Goal: Contribute content

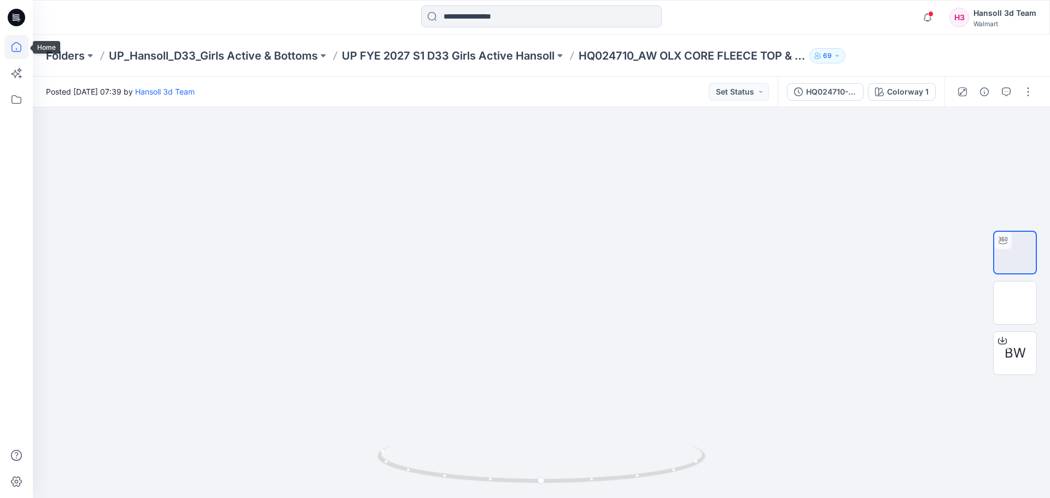
click at [20, 48] on icon at bounding box center [16, 47] width 24 height 24
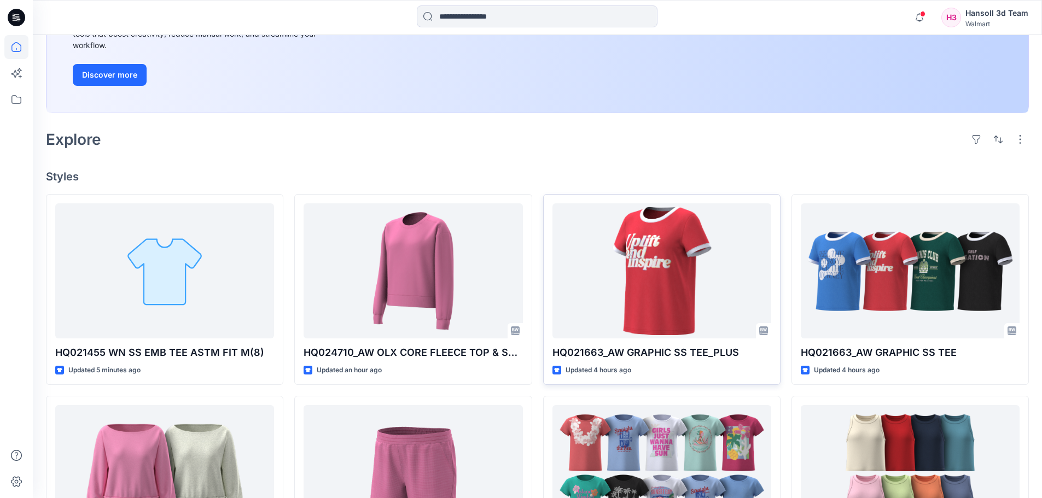
scroll to position [164, 0]
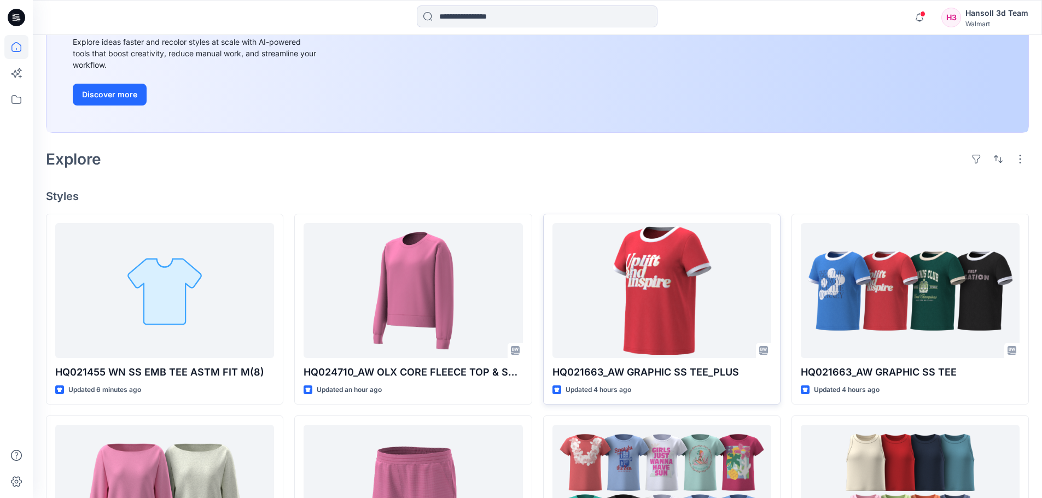
click at [238, 173] on div "Welcome back, [PERSON_NAME] New New Unleash Creativity, Speed Up Development Ex…" at bounding box center [537, 366] width 1009 height 991
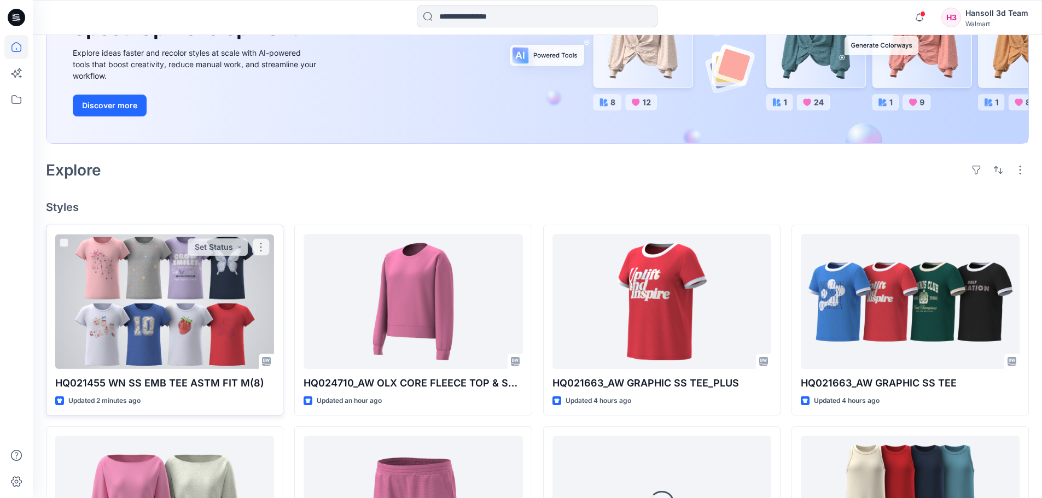
scroll to position [164, 0]
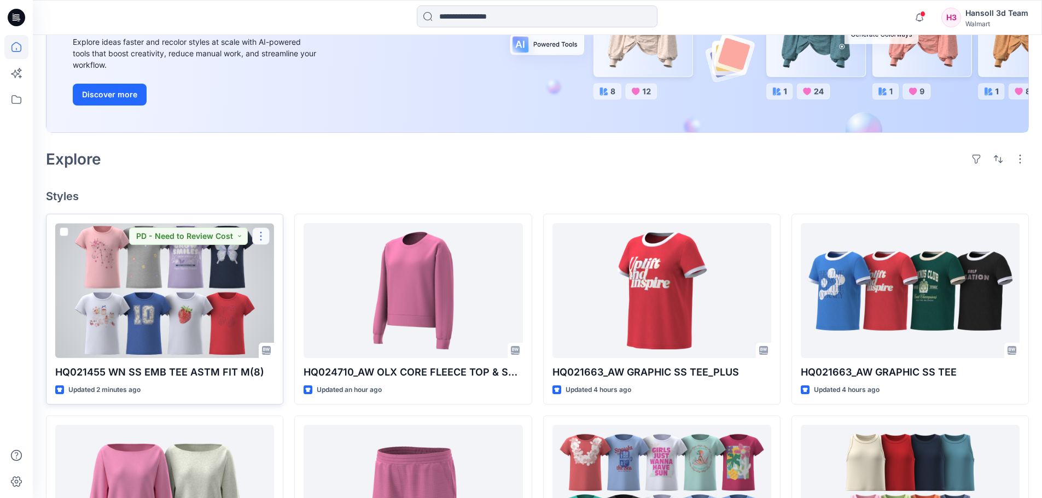
click at [258, 234] on button "button" at bounding box center [261, 237] width 18 height 18
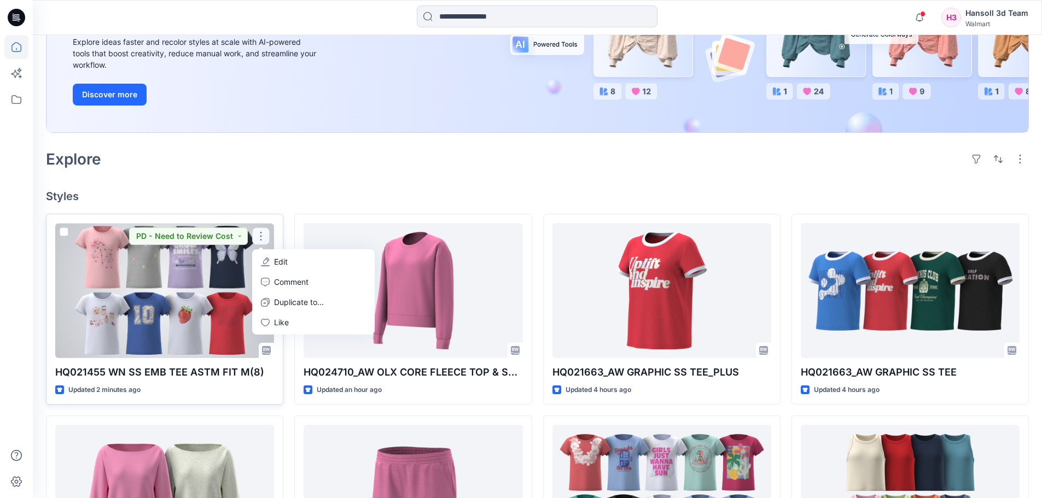
click at [276, 257] on p "Edit" at bounding box center [281, 261] width 14 height 11
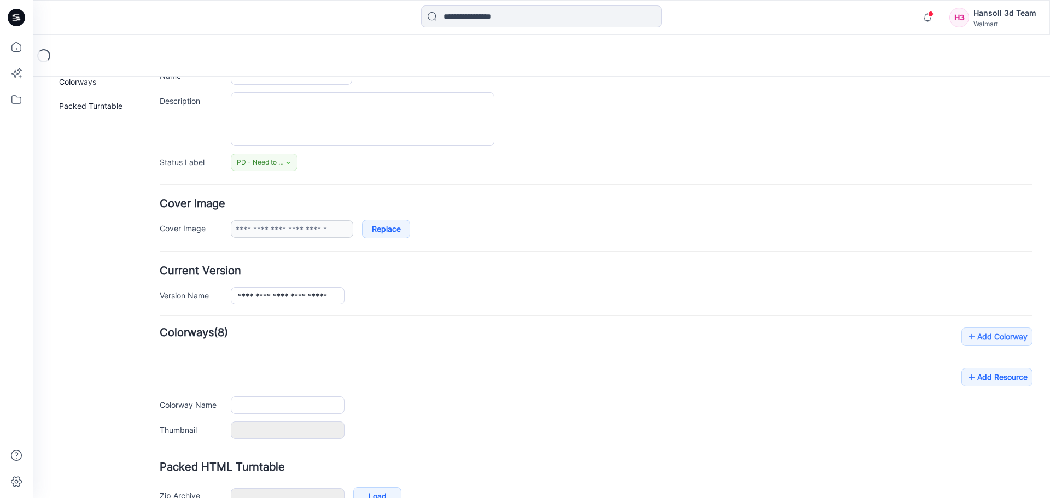
type input "**********"
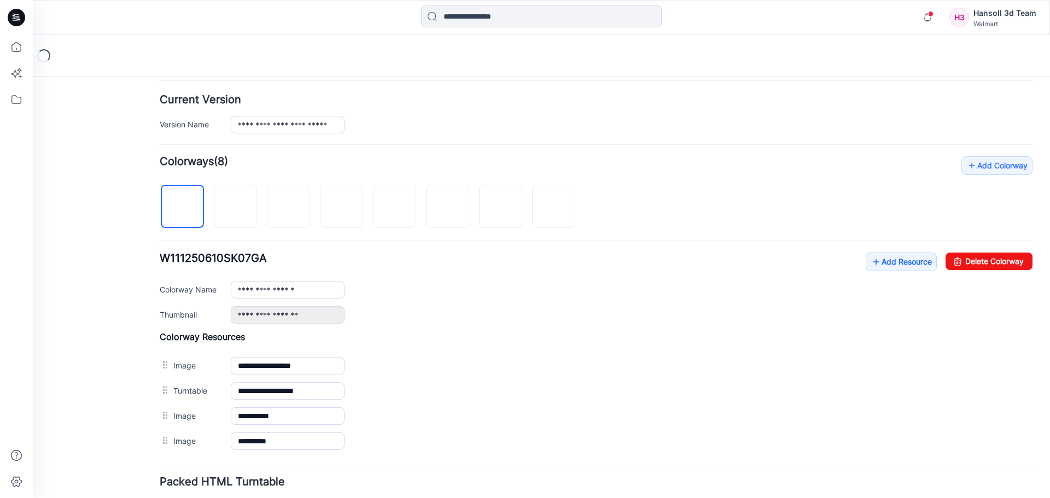
scroll to position [266, 0]
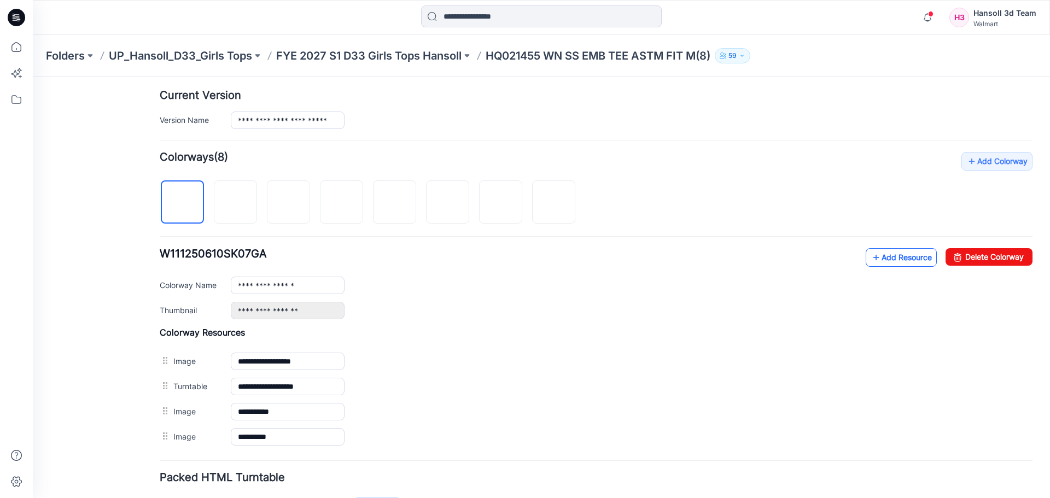
click at [883, 253] on link "Add Resource" at bounding box center [901, 257] width 71 height 19
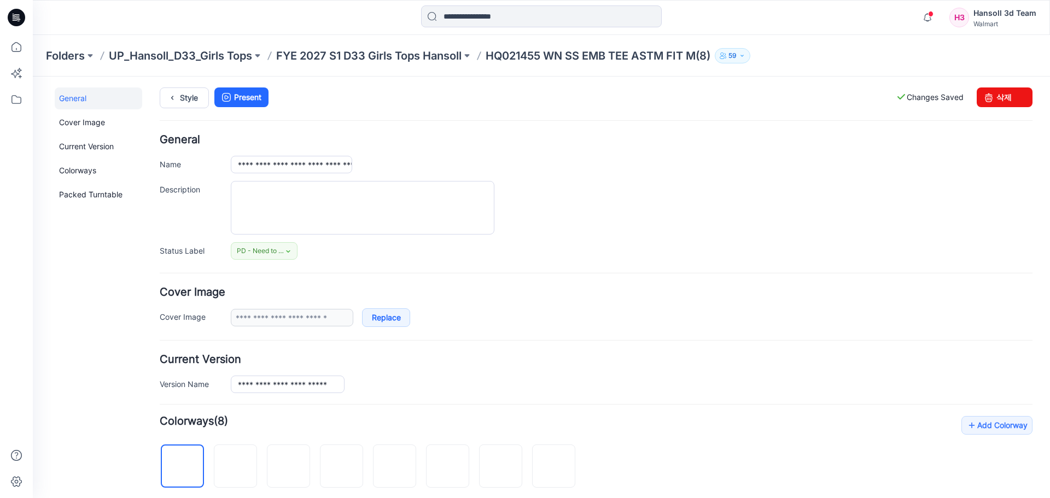
scroll to position [0, 0]
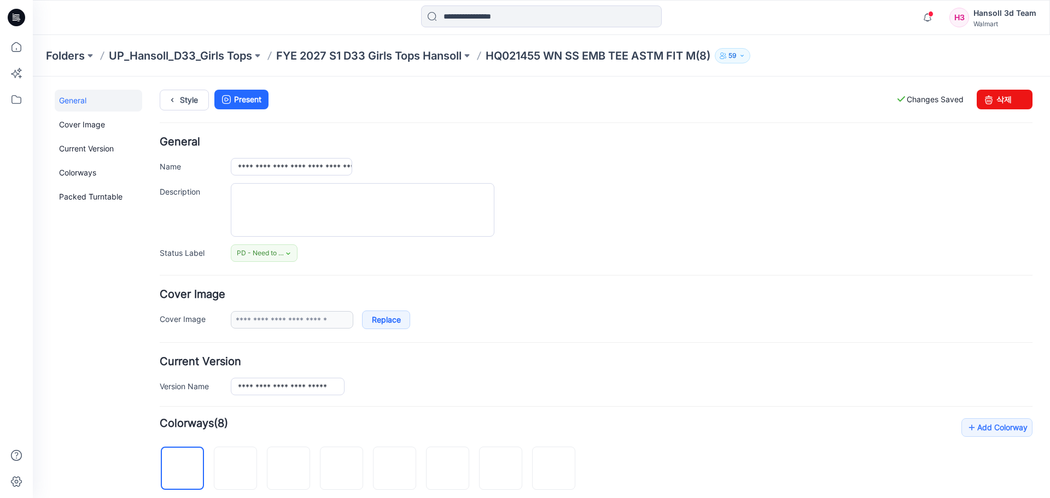
click at [628, 236] on div at bounding box center [632, 210] width 802 height 54
click at [188, 104] on link "Style" at bounding box center [184, 100] width 49 height 21
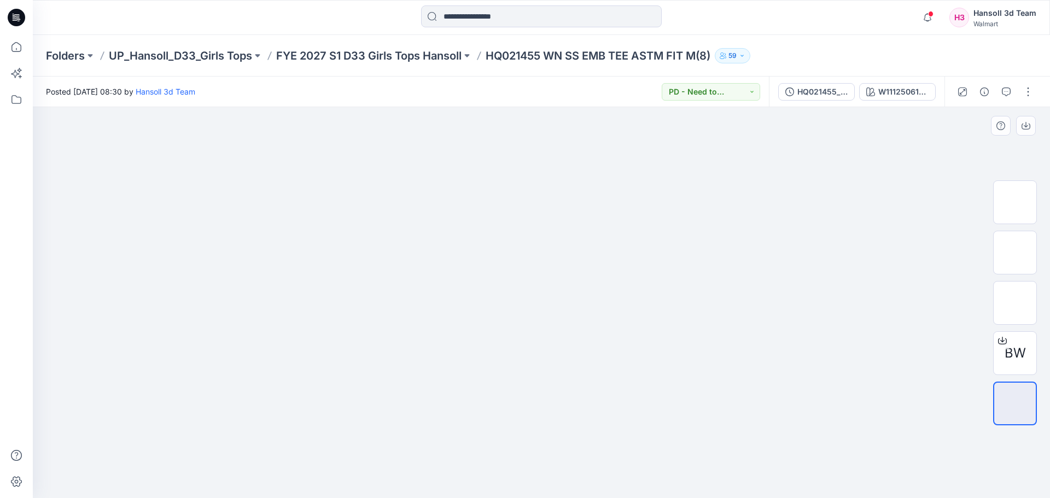
click at [815, 260] on div at bounding box center [541, 302] width 1017 height 391
